Goal: Check status: Check status

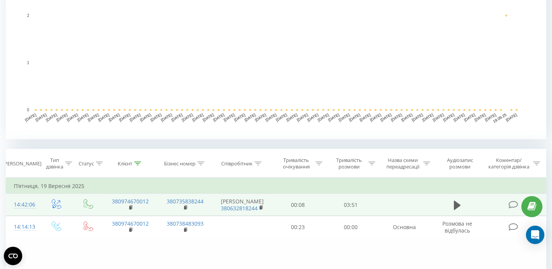
scroll to position [202, 0]
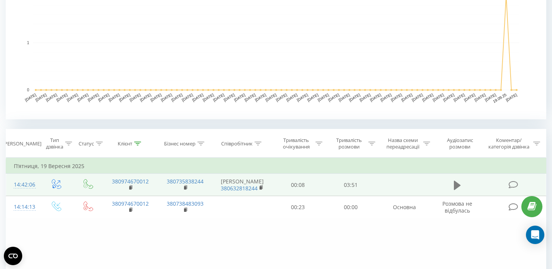
click at [461, 184] on icon at bounding box center [457, 185] width 7 height 11
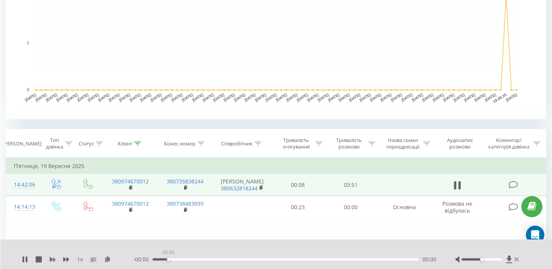
click at [169, 259] on div "00:00" at bounding box center [286, 259] width 266 height 2
click at [177, 258] on div "- 03:45 00:07 00:07" at bounding box center [284, 259] width 303 height 8
click at [177, 259] on div "00:07" at bounding box center [286, 259] width 266 height 2
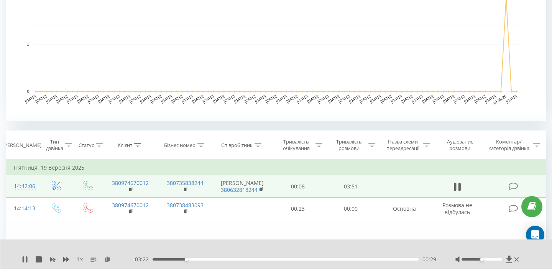
scroll to position [218, 0]
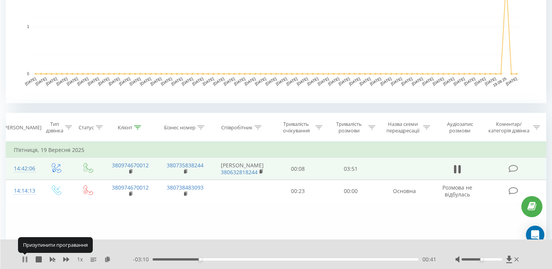
click at [24, 259] on icon at bounding box center [24, 259] width 2 height 6
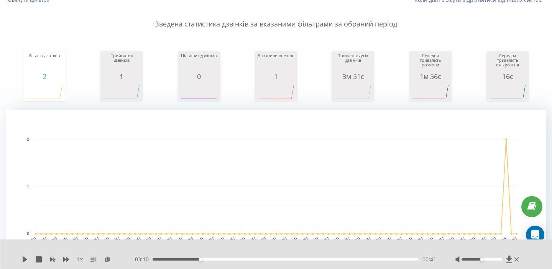
scroll to position [0, 0]
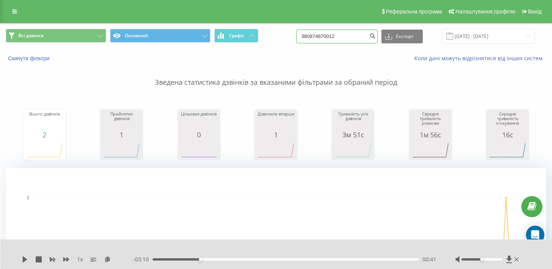
click at [335, 38] on input "380974670012" at bounding box center [336, 37] width 81 height 14
paste input "632022118"
type input "380632022118"
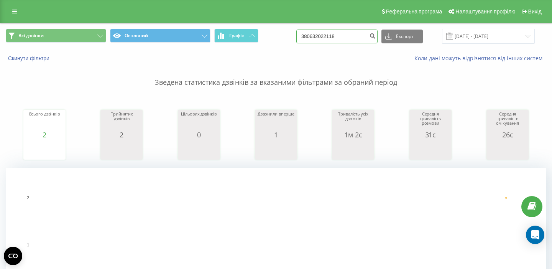
click at [343, 37] on input "380632022118" at bounding box center [336, 37] width 81 height 14
click at [343, 38] on input "380632022118" at bounding box center [336, 37] width 81 height 14
paste input "963090612"
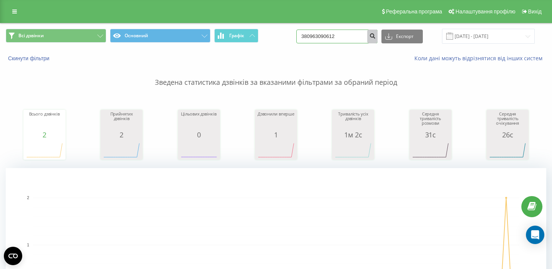
type input "380963090612"
click at [377, 39] on button "submit" at bounding box center [372, 37] width 10 height 14
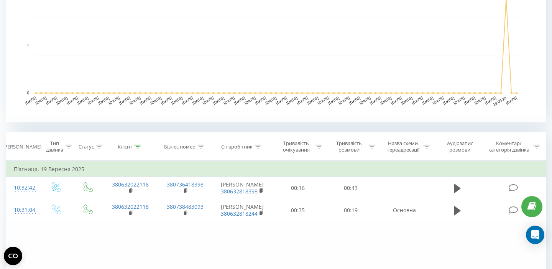
scroll to position [292, 0]
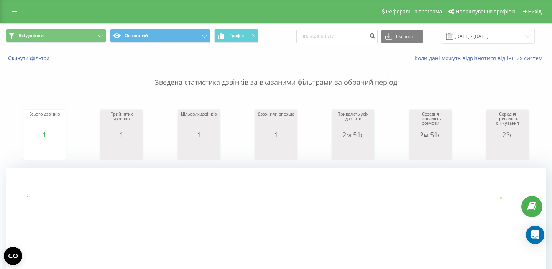
scroll to position [292, 0]
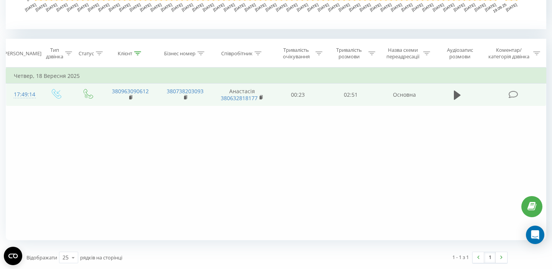
click at [451, 92] on td at bounding box center [457, 95] width 51 height 22
click at [458, 97] on icon at bounding box center [457, 95] width 7 height 11
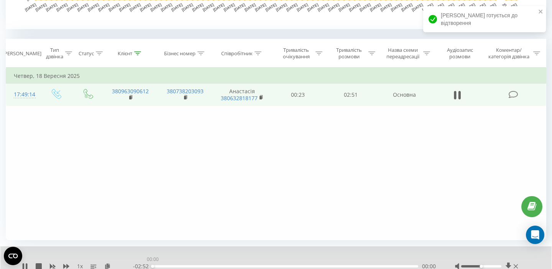
click at [188, 265] on div "00:00" at bounding box center [286, 266] width 266 height 2
click at [459, 96] on icon at bounding box center [460, 95] width 2 height 8
